Goal: Entertainment & Leisure: Consume media (video, audio)

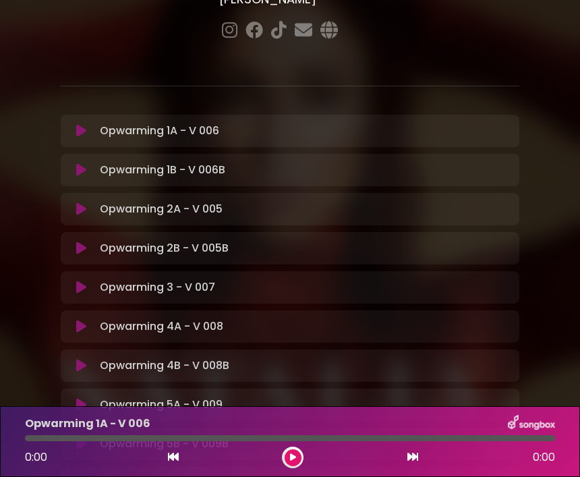
scroll to position [203, 0]
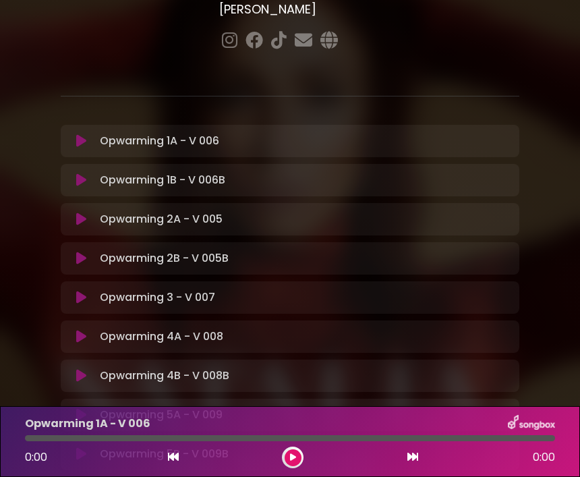
click at [133, 133] on p "Opwarming 1A - V 006 Loading Track..." at bounding box center [159, 141] width 119 height 16
click at [84, 134] on icon at bounding box center [81, 140] width 10 height 13
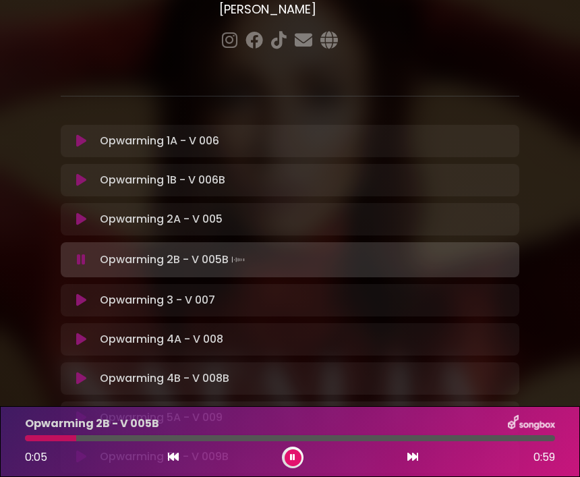
click at [81, 293] on icon at bounding box center [81, 299] width 10 height 13
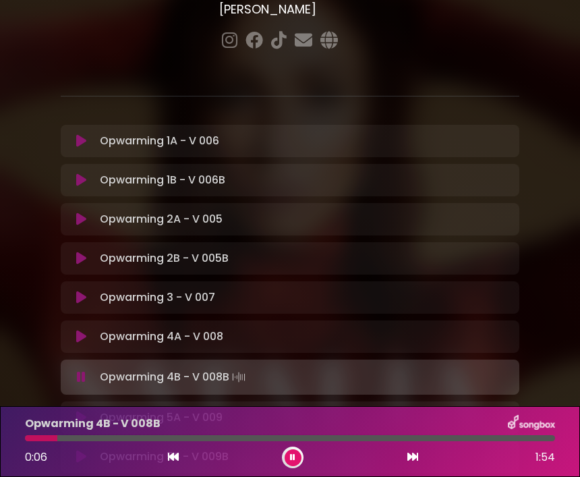
click at [112, 401] on div "Opwarming 5A - V 009 Loading Track... Your Feedback" at bounding box center [290, 417] width 458 height 32
click at [87, 410] on button at bounding box center [82, 416] width 26 height 13
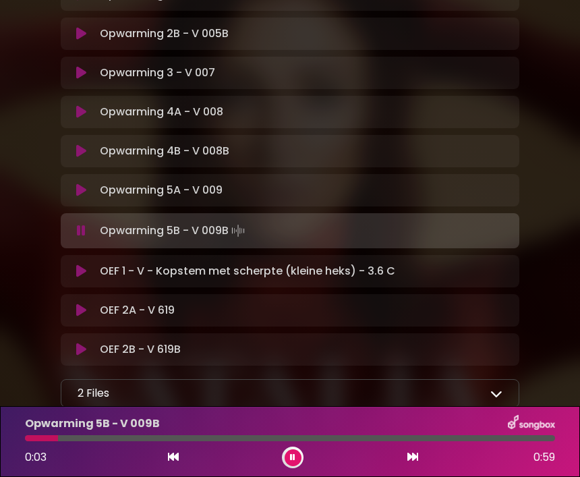
scroll to position [426, 0]
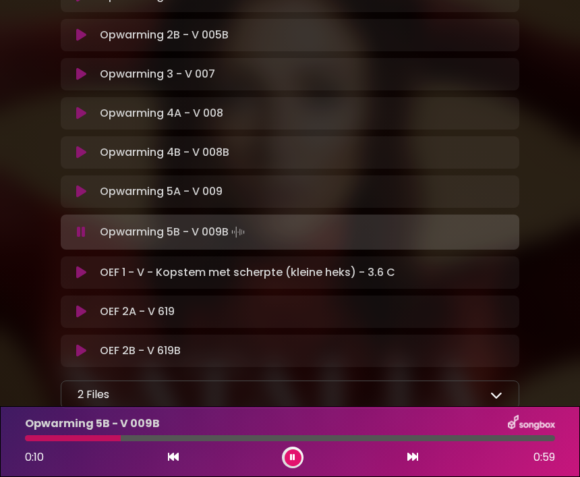
click at [89, 266] on button at bounding box center [82, 272] width 26 height 13
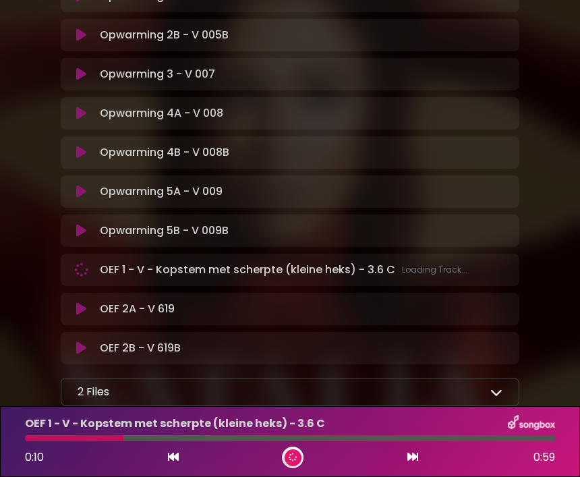
scroll to position [423, 0]
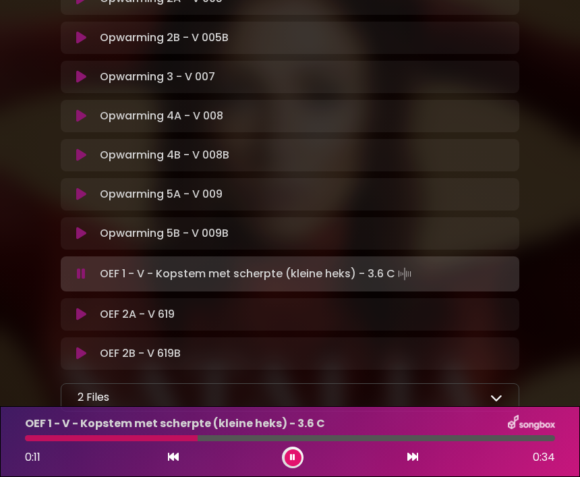
click at [120, 298] on div "OEF 2A - V 619 Loading Track... Your Feedback Name" at bounding box center [290, 314] width 458 height 32
click at [128, 306] on p "OEF 2A - V 619 Loading Track..." at bounding box center [137, 314] width 75 height 16
click at [107, 306] on p "OEF 2A - V 619 Loading Track..." at bounding box center [137, 314] width 75 height 16
click at [84, 307] on icon at bounding box center [81, 313] width 10 height 13
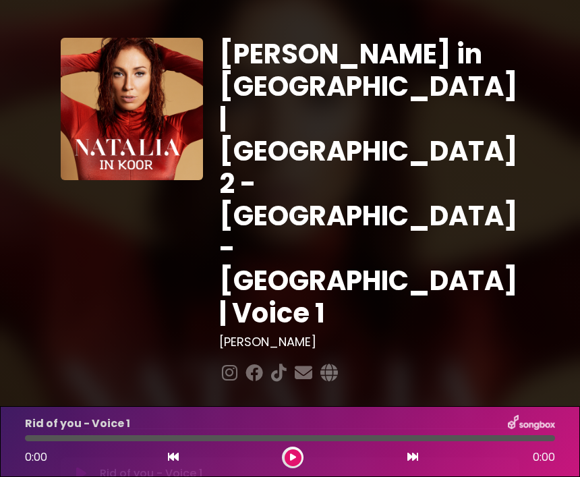
click at [92, 466] on button at bounding box center [82, 472] width 26 height 13
click at [90, 466] on button at bounding box center [82, 472] width 26 height 13
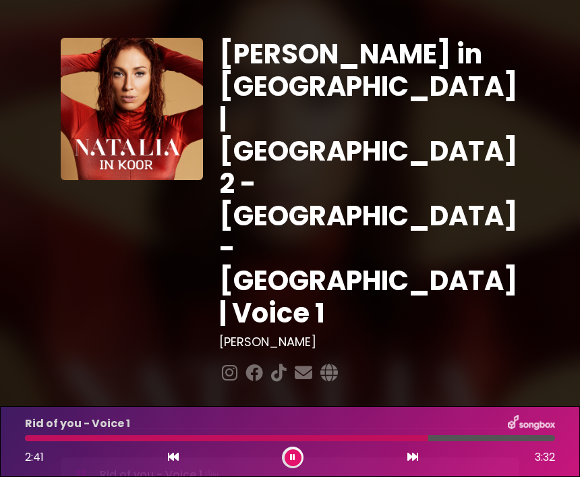
click at [175, 464] on button at bounding box center [173, 457] width 12 height 18
click at [177, 462] on button at bounding box center [173, 457] width 12 height 18
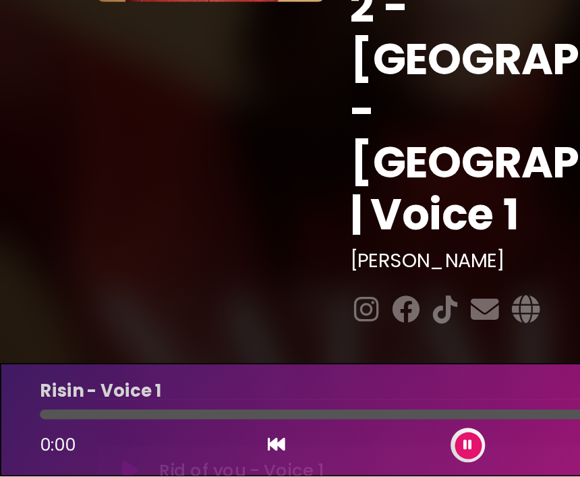
scroll to position [45, 0]
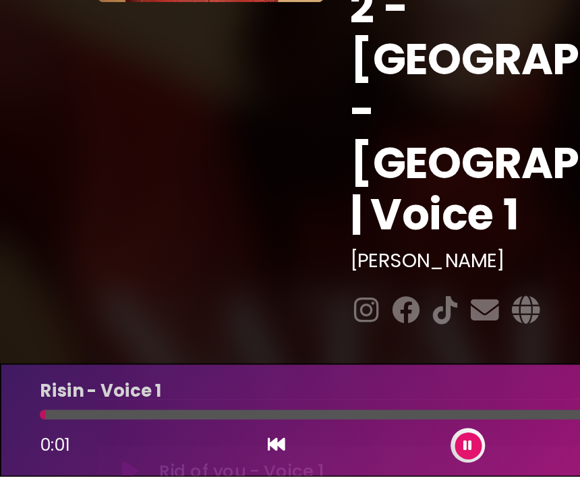
click at [82, 466] on icon at bounding box center [81, 472] width 10 height 13
click at [38, 435] on div at bounding box center [34, 438] width 18 height 6
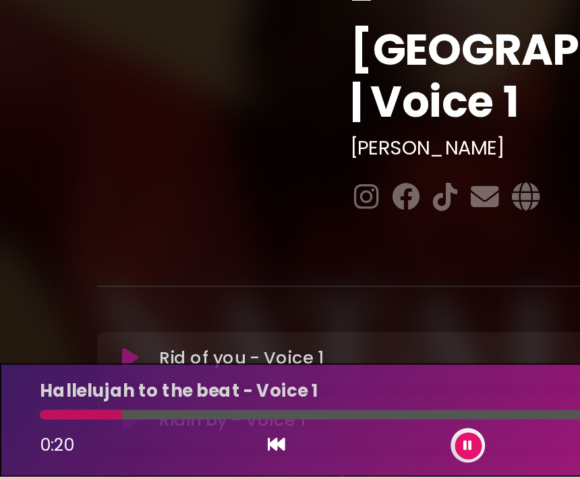
scroll to position [73, 0]
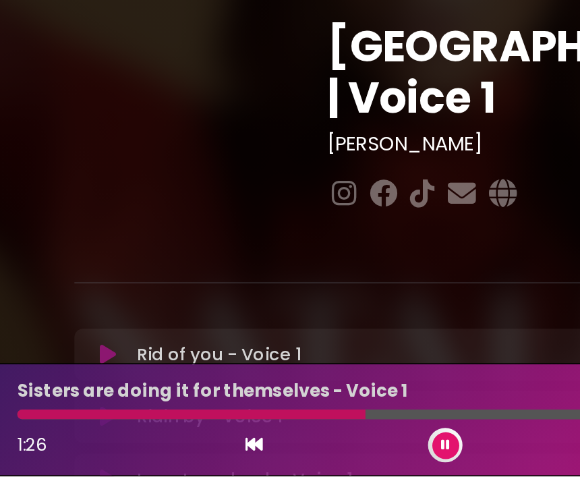
scroll to position [45, 0]
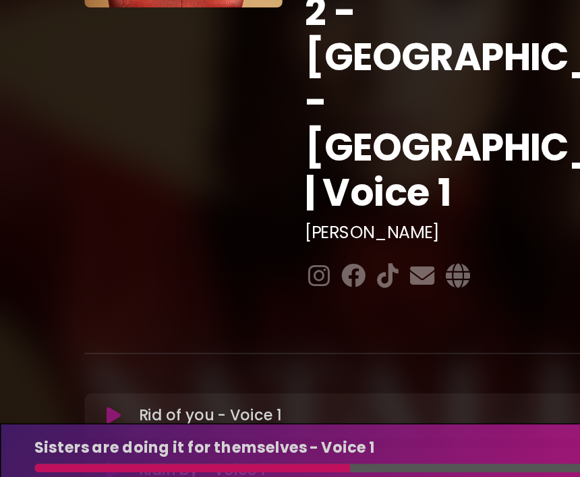
click at [168, 451] on icon at bounding box center [173, 456] width 11 height 11
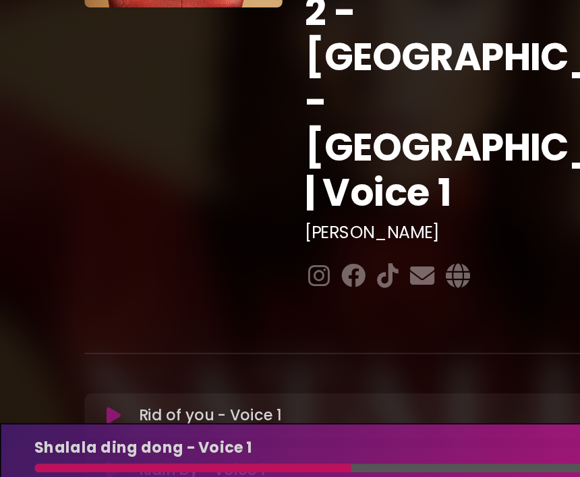
click at [168, 451] on icon at bounding box center [173, 456] width 11 height 11
click at [167, 448] on button at bounding box center [173, 457] width 12 height 18
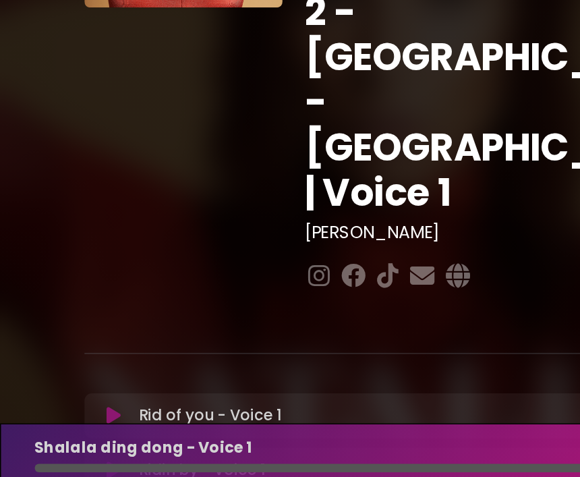
click at [162, 446] on div "0:00 3:52" at bounding box center [290, 457] width 546 height 22
click at [167, 448] on button at bounding box center [173, 457] width 12 height 18
click at [164, 446] on div "0:00 4:24" at bounding box center [290, 457] width 546 height 22
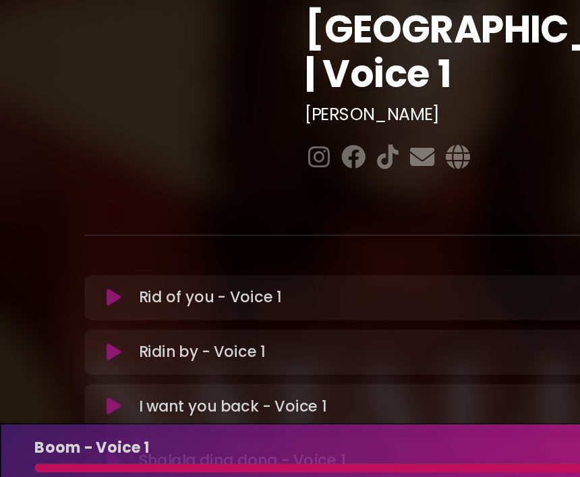
scroll to position [159, 0]
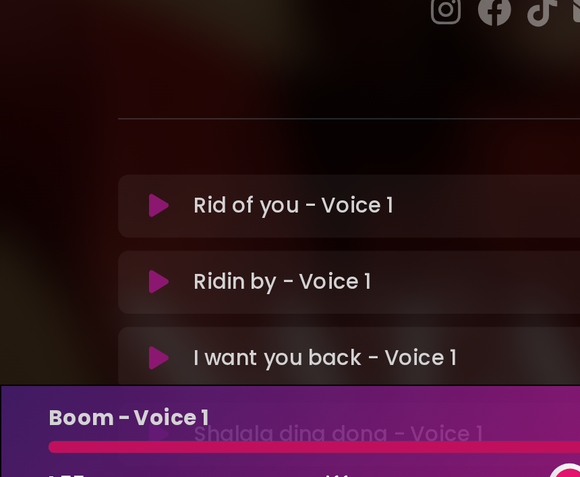
click at [172, 451] on icon at bounding box center [173, 456] width 11 height 11
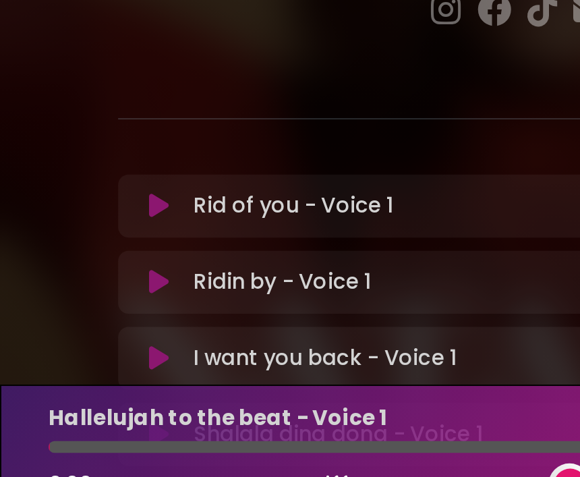
click at [164, 446] on div "0:00 3:34" at bounding box center [290, 457] width 546 height 22
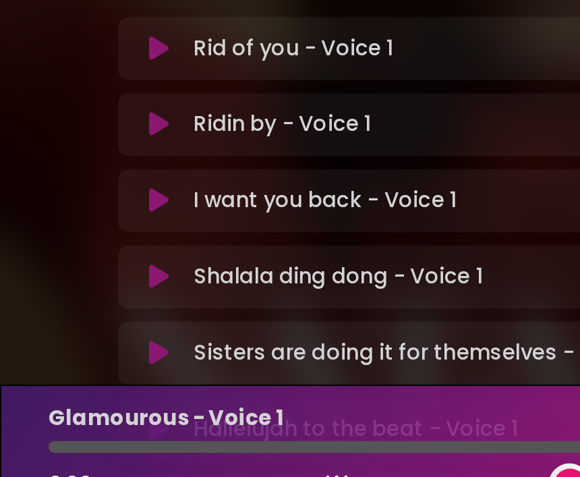
scroll to position [241, 0]
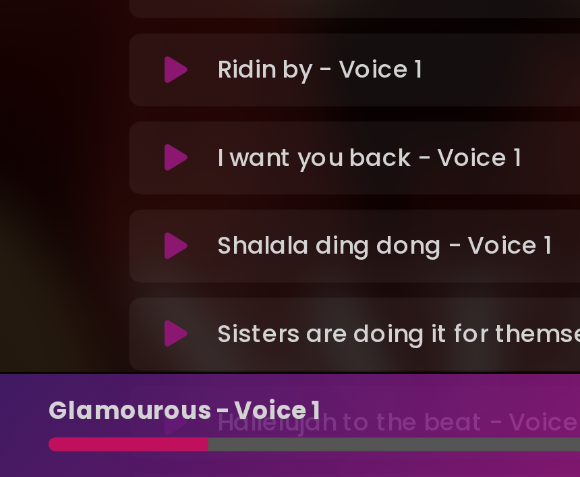
click at [171, 451] on icon at bounding box center [173, 456] width 11 height 11
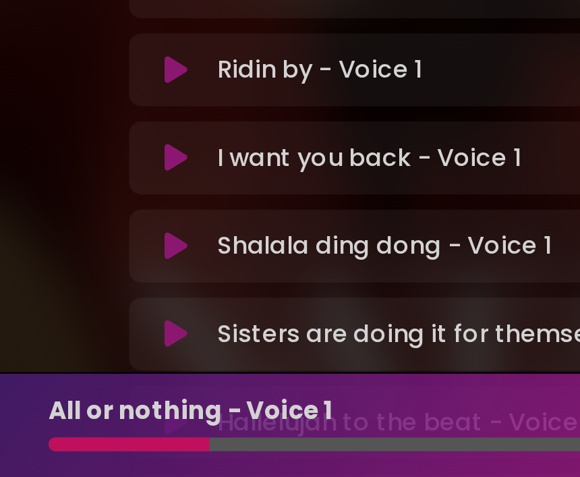
click at [171, 451] on icon at bounding box center [173, 456] width 11 height 11
click at [169, 451] on icon at bounding box center [173, 456] width 11 height 11
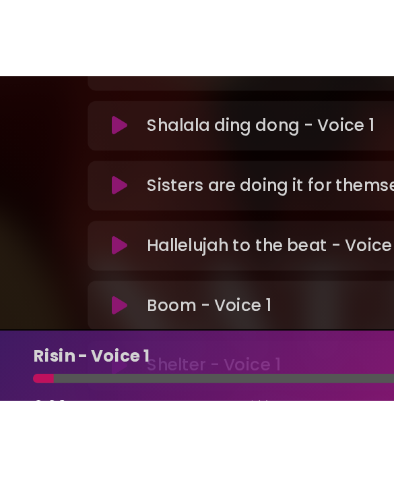
scroll to position [324, 0]
